Goal: Find specific page/section: Find specific page/section

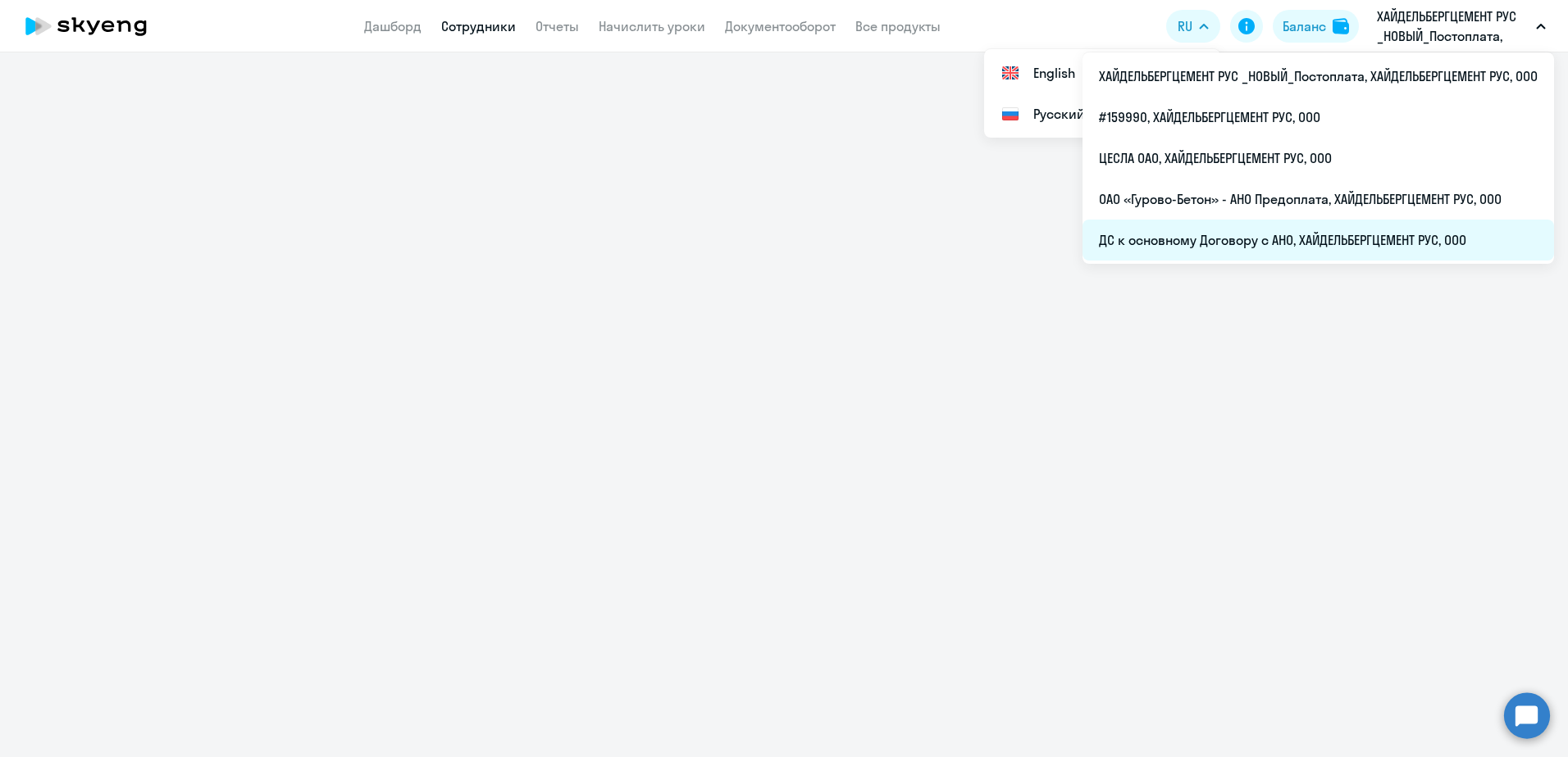
click at [1292, 235] on li "ДС к основному Договору с АНО, ХАЙДЕЛЬБЕРГЦЕМЕНТ РУС, ООО" at bounding box center [1318, 240] width 472 height 41
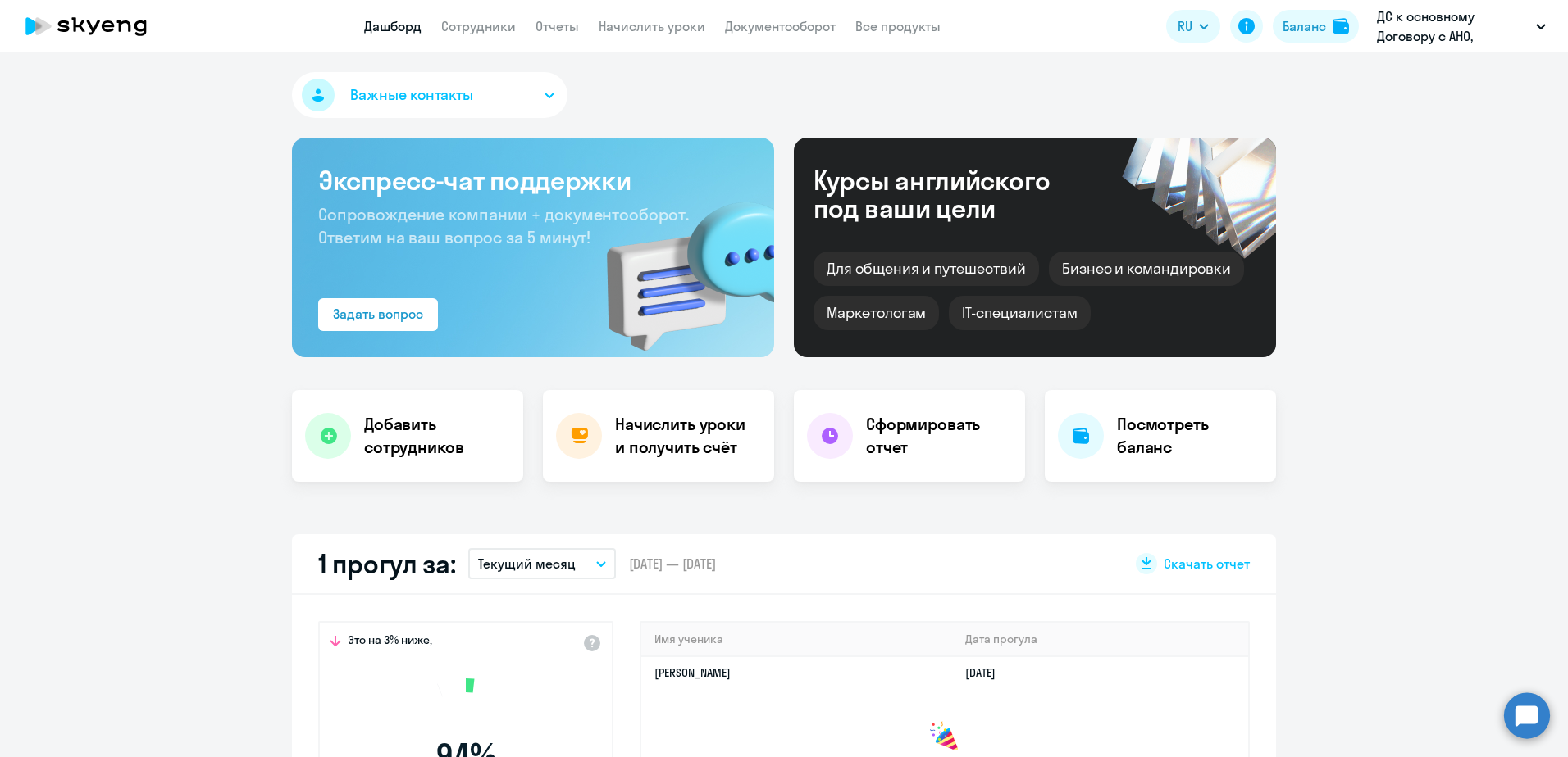
click at [488, 37] on app-header "Дашборд Сотрудники Отчеты Начислить уроки Документооборот Все продукты Дашборд …" at bounding box center [784, 26] width 1568 height 52
click at [495, 35] on app-menu-item-link "Сотрудники" at bounding box center [479, 27] width 75 height 21
click at [507, 28] on link "Сотрудники" at bounding box center [479, 26] width 75 height 17
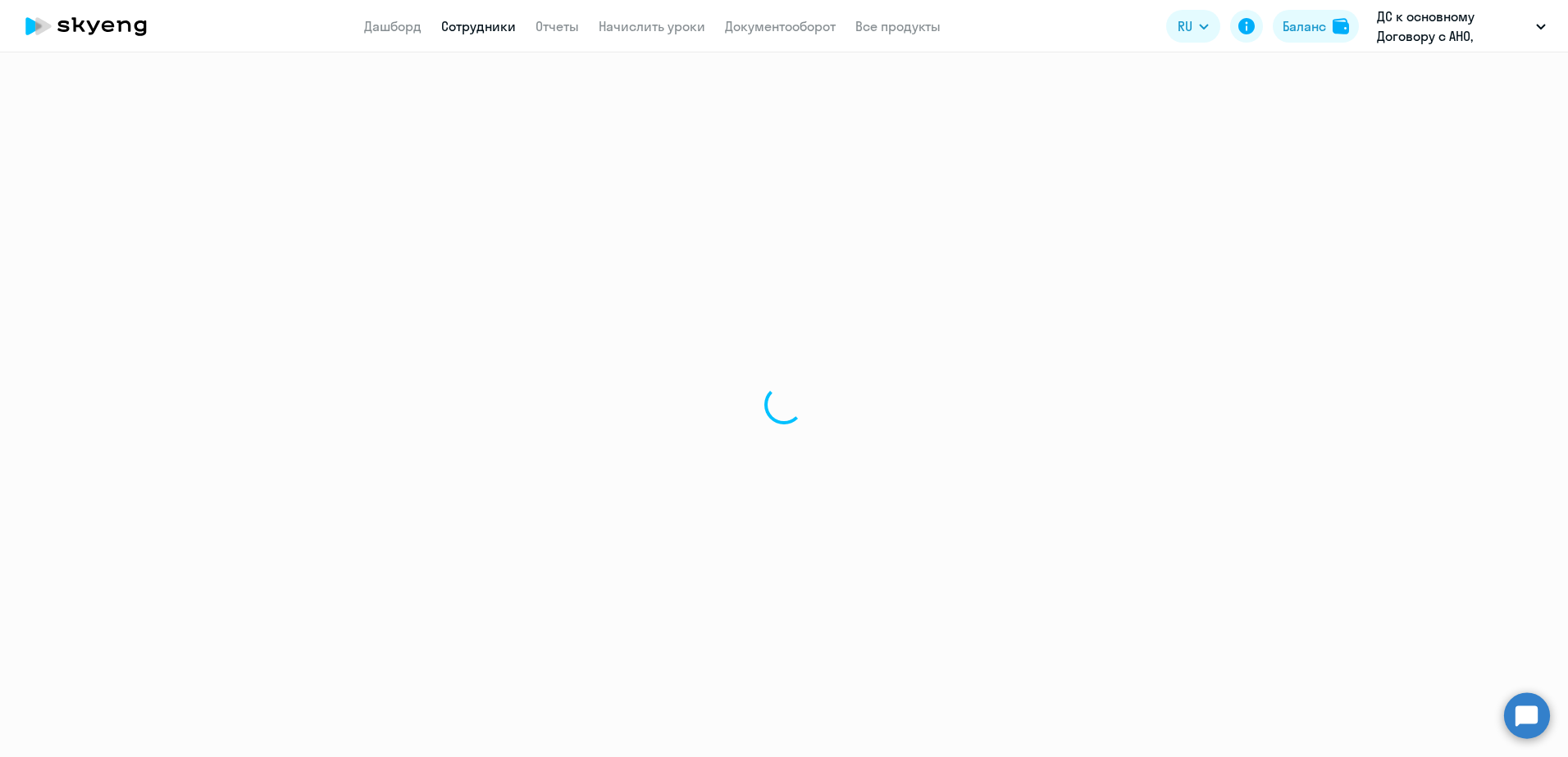
select select "30"
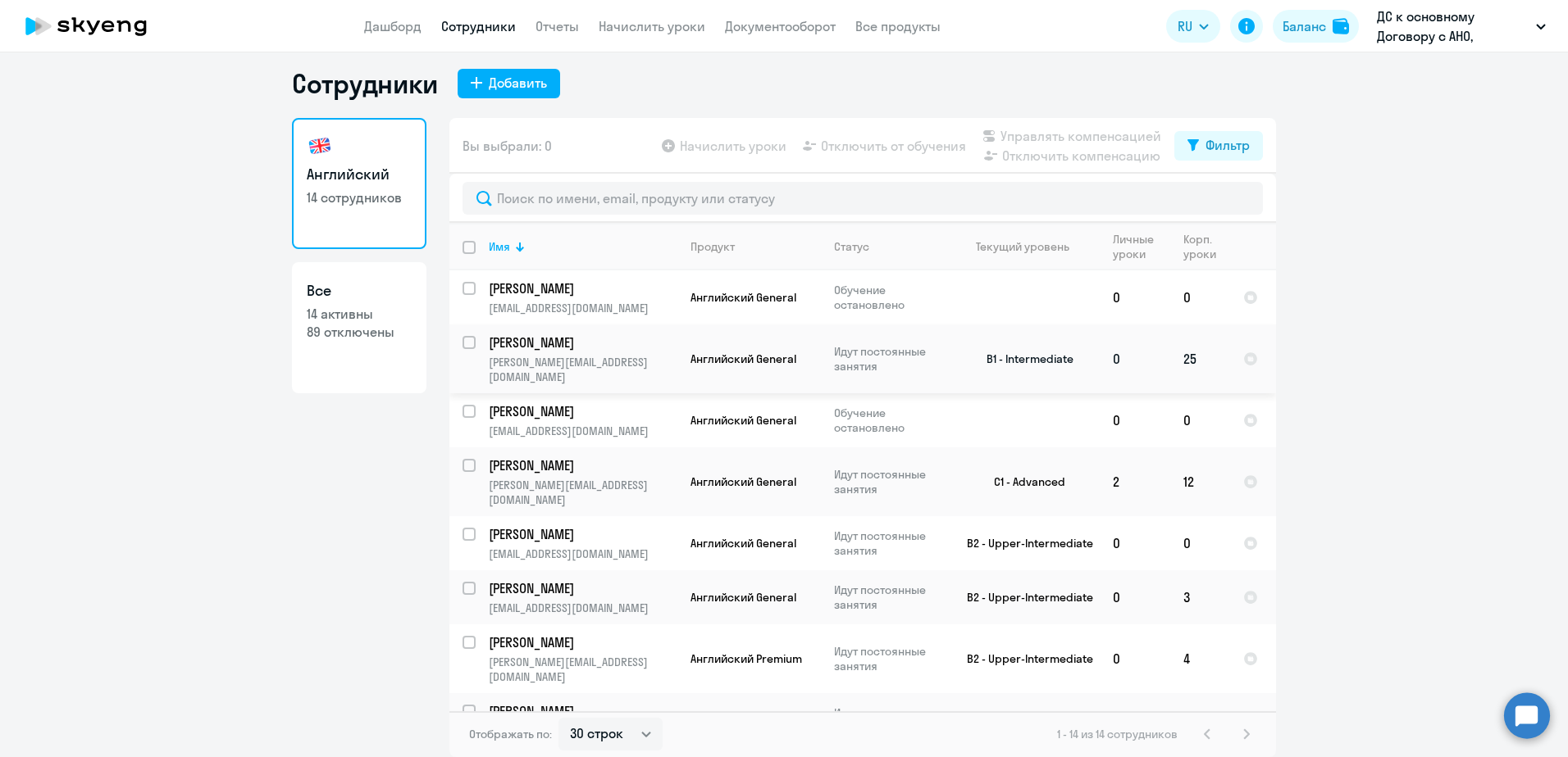
scroll to position [316, 0]
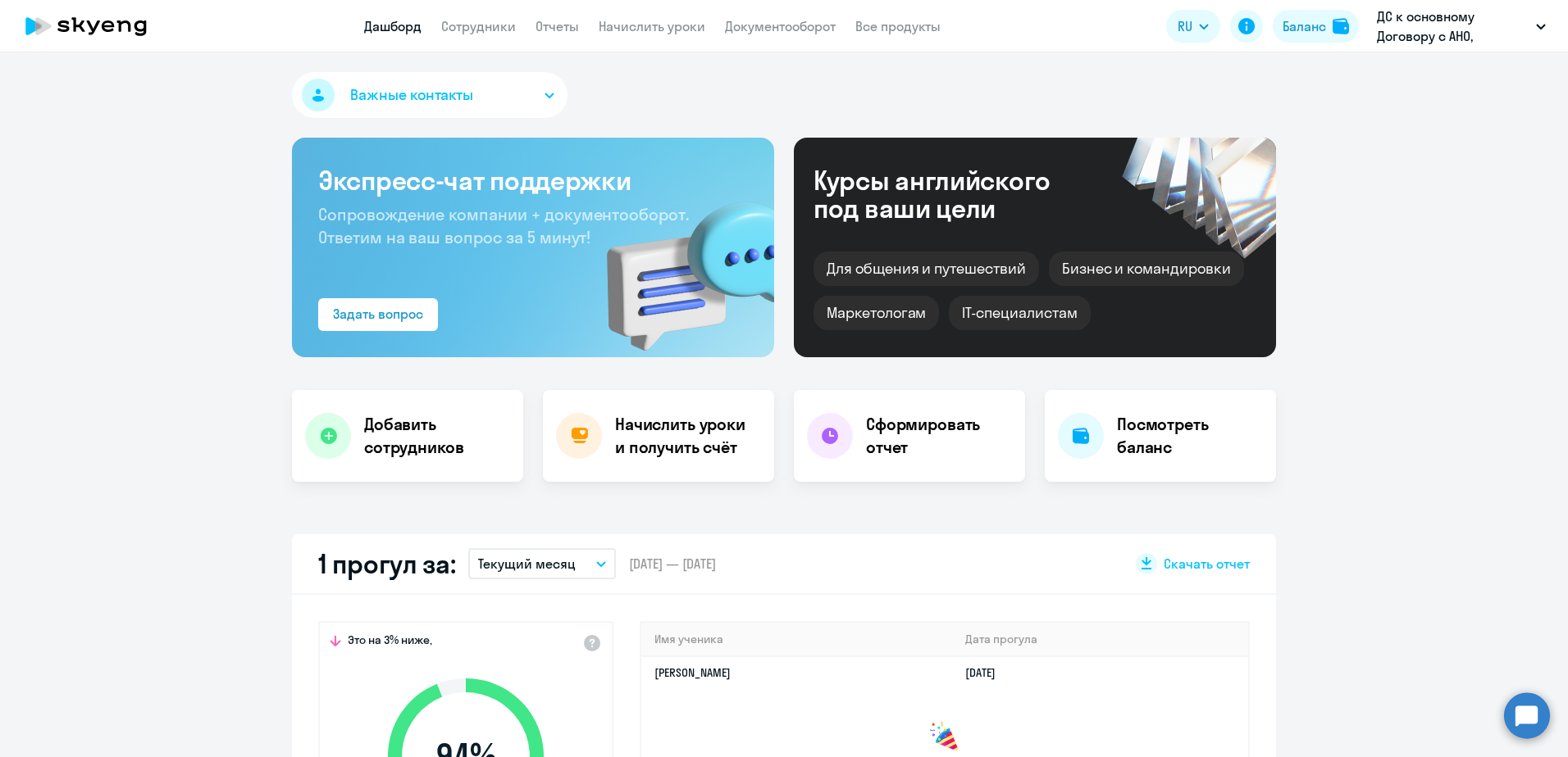
select select "30"
